Goal: Transaction & Acquisition: Purchase product/service

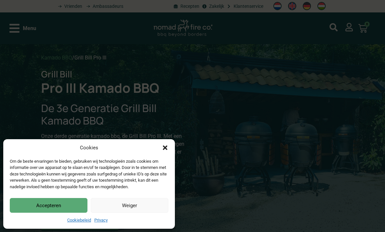
click at [44, 208] on button "Accepteren" at bounding box center [49, 205] width 78 height 15
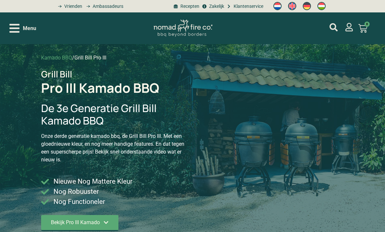
click at [73, 221] on span "Bekijk Pro III Kamado" at bounding box center [75, 222] width 49 height 5
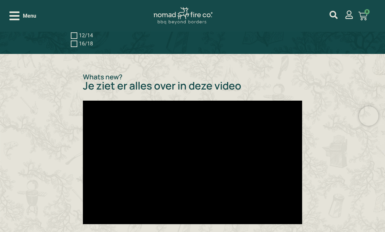
scroll to position [762, 0]
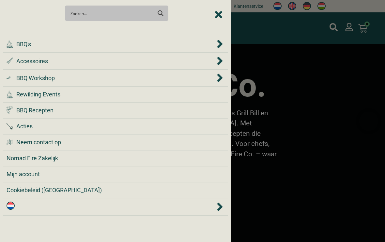
click at [26, 45] on span "BBQ's" at bounding box center [23, 44] width 15 height 9
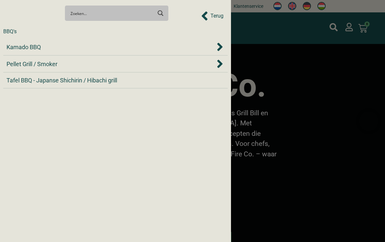
click at [20, 50] on span "Kamado BBQ" at bounding box center [24, 47] width 34 height 9
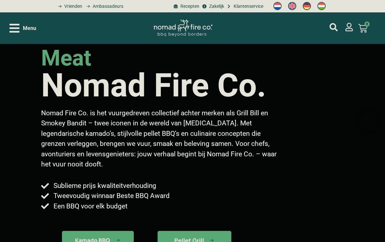
click at [27, 29] on span "Menu" at bounding box center [29, 28] width 13 height 8
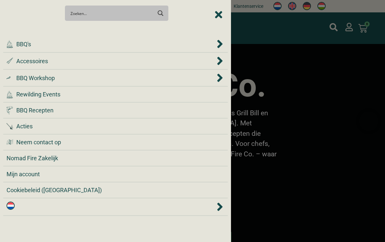
click at [22, 131] on span "Acties" at bounding box center [24, 126] width 16 height 9
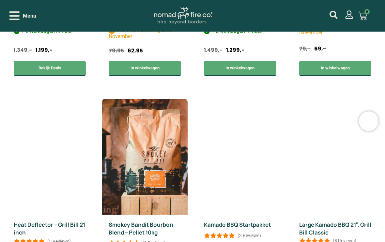
scroll to position [793, 0]
